Goal: Task Accomplishment & Management: Manage account settings

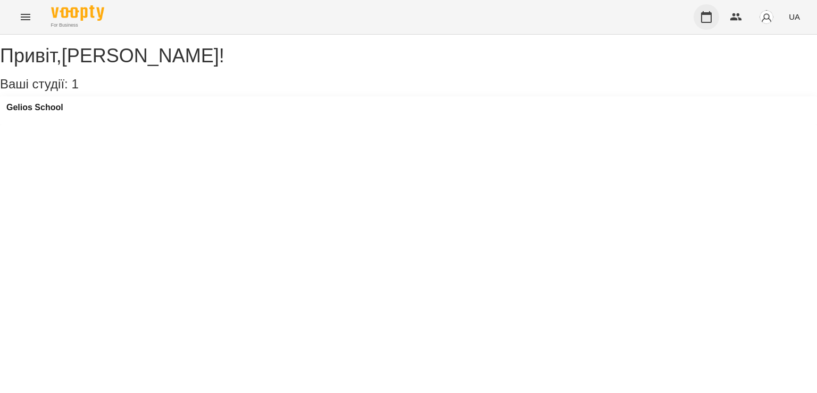
click at [709, 14] on icon "button" at bounding box center [706, 17] width 11 height 12
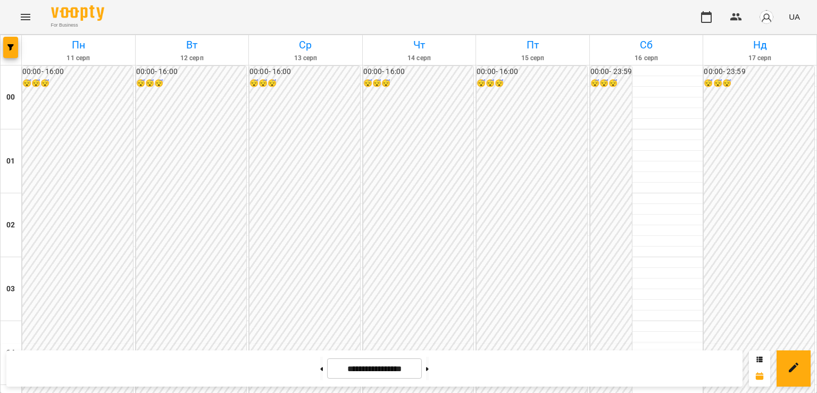
scroll to position [1011, 0]
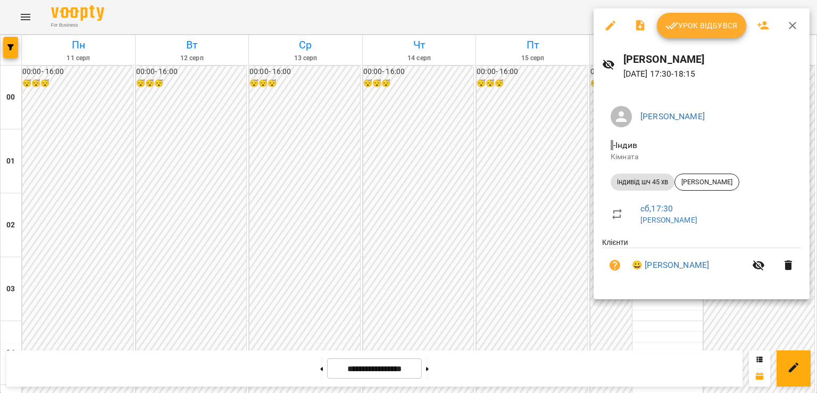
click at [638, 326] on div at bounding box center [408, 196] width 817 height 393
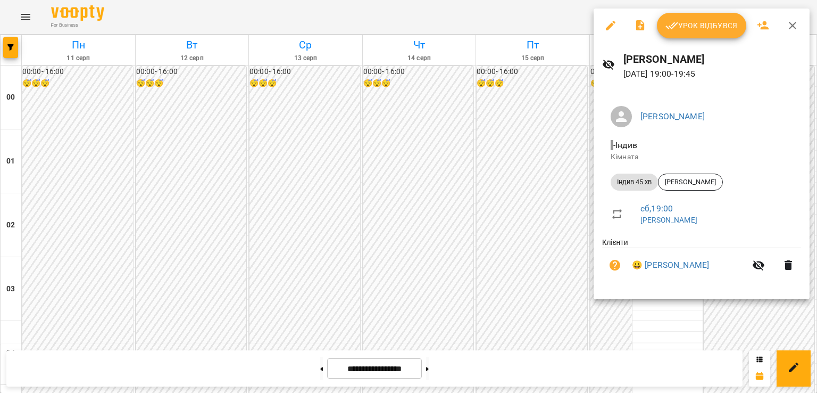
click at [792, 23] on icon "button" at bounding box center [792, 25] width 13 height 13
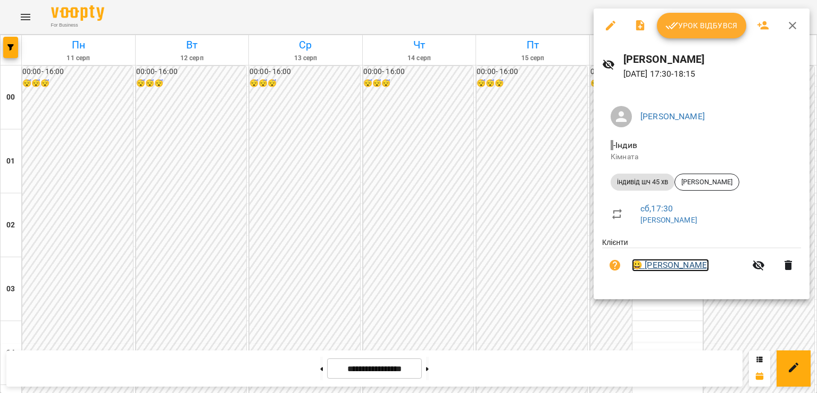
click at [671, 267] on link "😀 [PERSON_NAME]" at bounding box center [670, 265] width 77 height 13
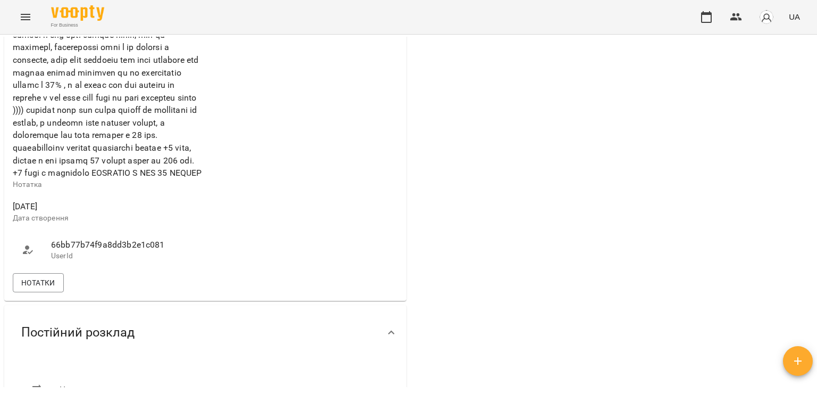
scroll to position [585, 0]
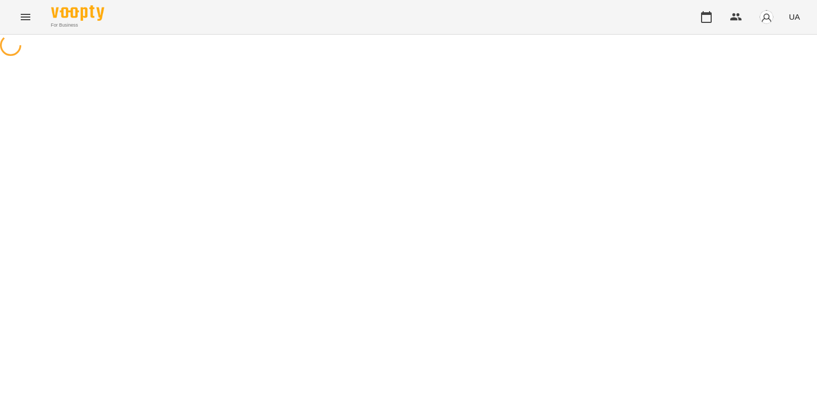
click at [706, 12] on icon "button" at bounding box center [706, 17] width 11 height 12
